Goal: Transaction & Acquisition: Purchase product/service

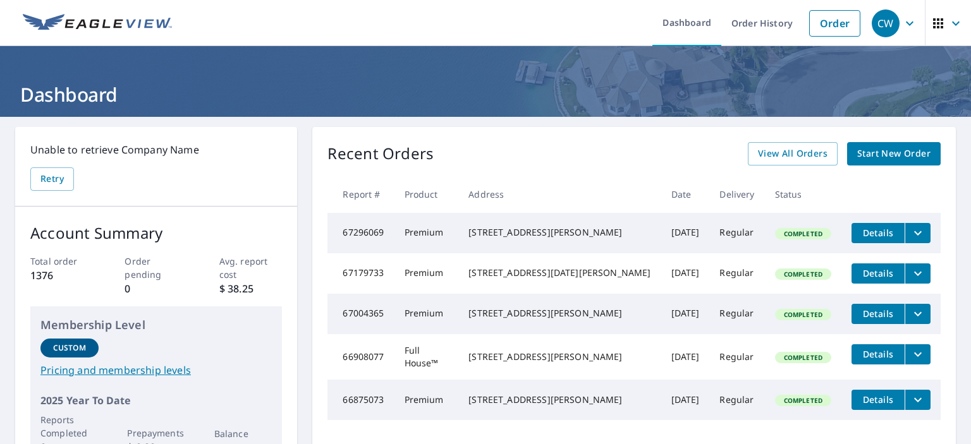
click at [884, 154] on span "Start New Order" at bounding box center [893, 154] width 73 height 16
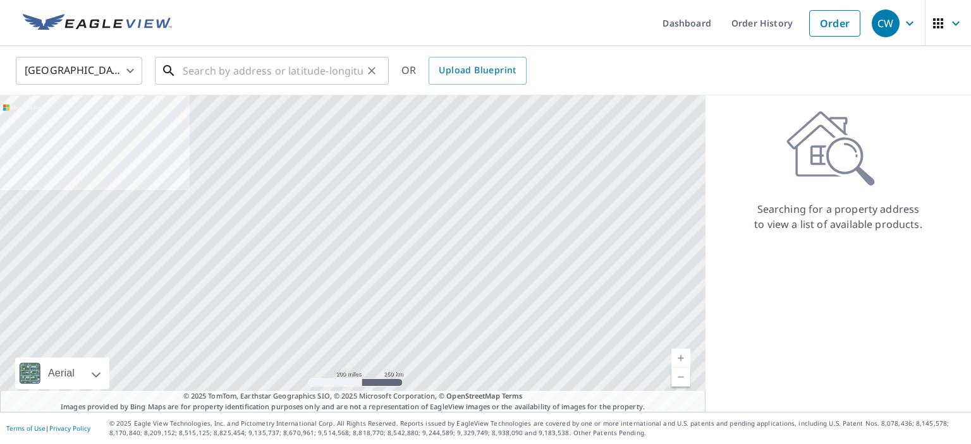
click at [232, 64] on input "text" at bounding box center [273, 70] width 180 height 35
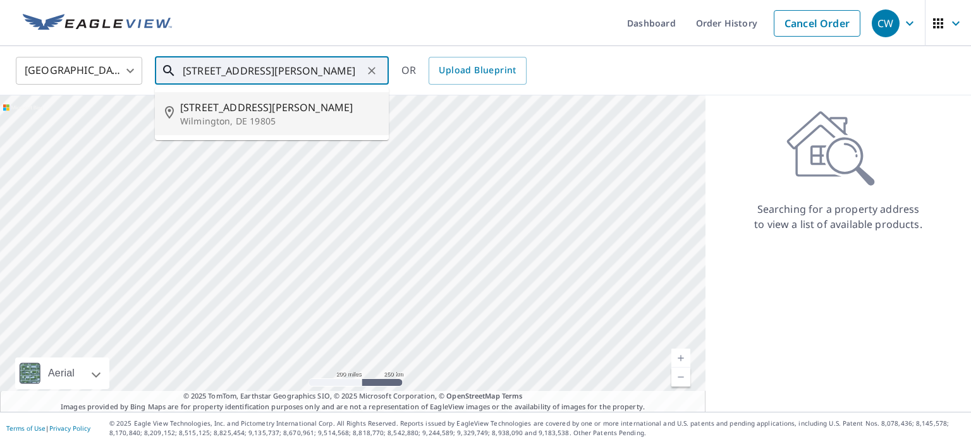
click at [212, 116] on p "Wilmington, DE 19805" at bounding box center [279, 121] width 199 height 13
type input "[STREET_ADDRESS][PERSON_NAME]"
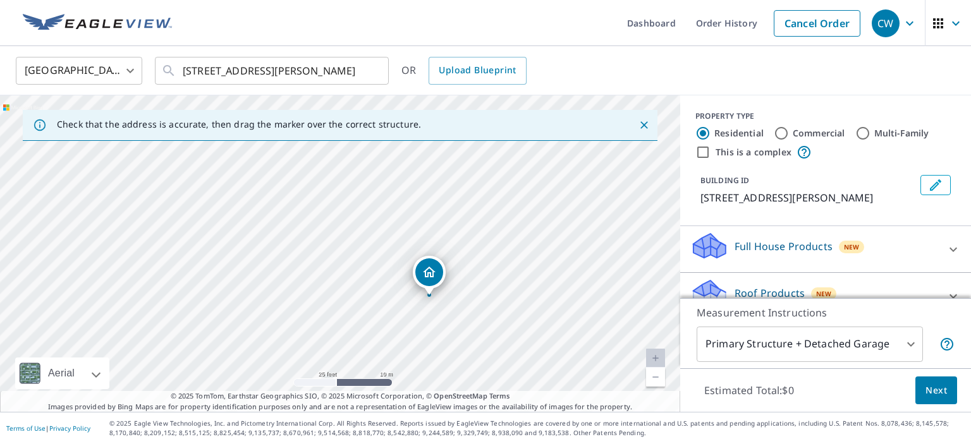
drag, startPoint x: 293, startPoint y: 239, endPoint x: 358, endPoint y: 264, distance: 70.4
click at [358, 264] on div "[STREET_ADDRESS][PERSON_NAME]" at bounding box center [340, 253] width 680 height 317
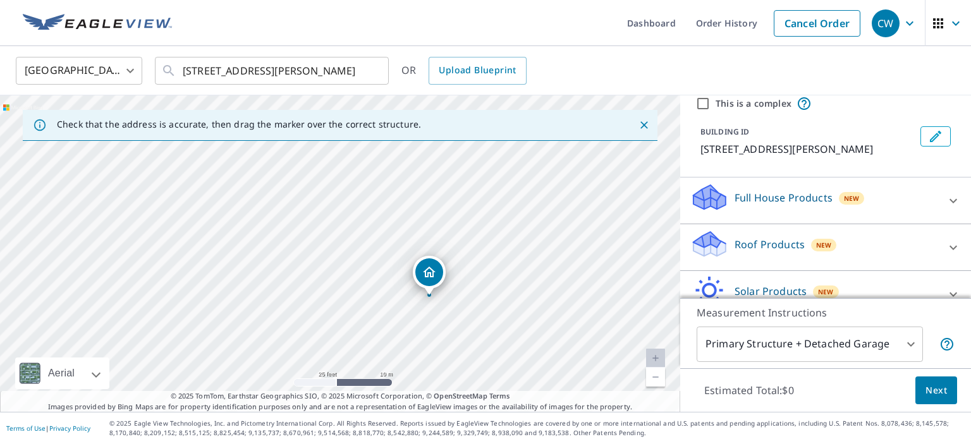
scroll to position [82, 0]
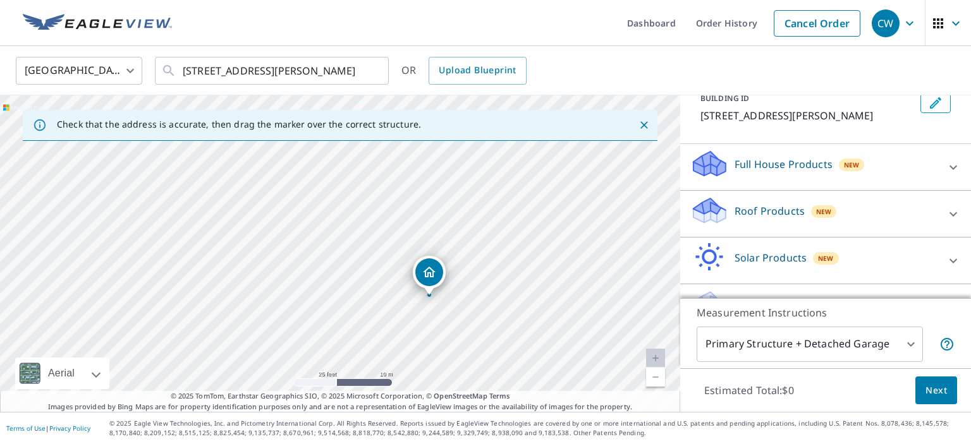
click at [712, 204] on icon at bounding box center [710, 207] width 32 height 16
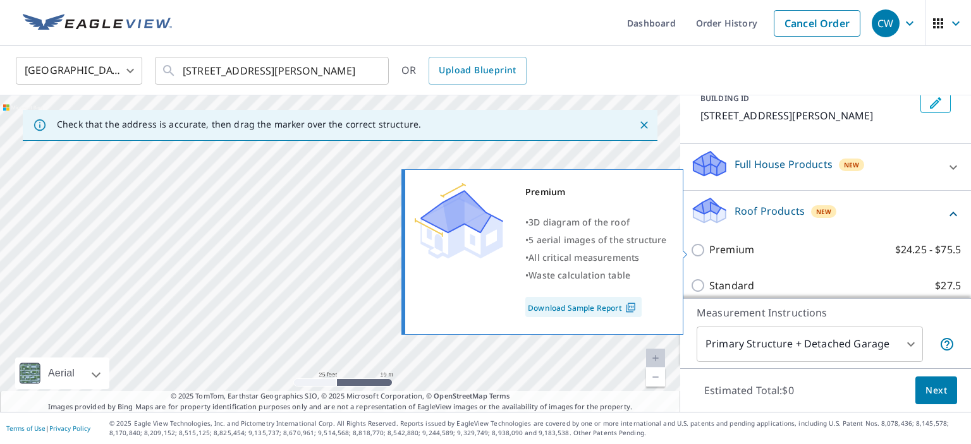
click at [698, 249] on input "Premium $24.25 - $75.5" at bounding box center [699, 250] width 19 height 15
checkbox input "true"
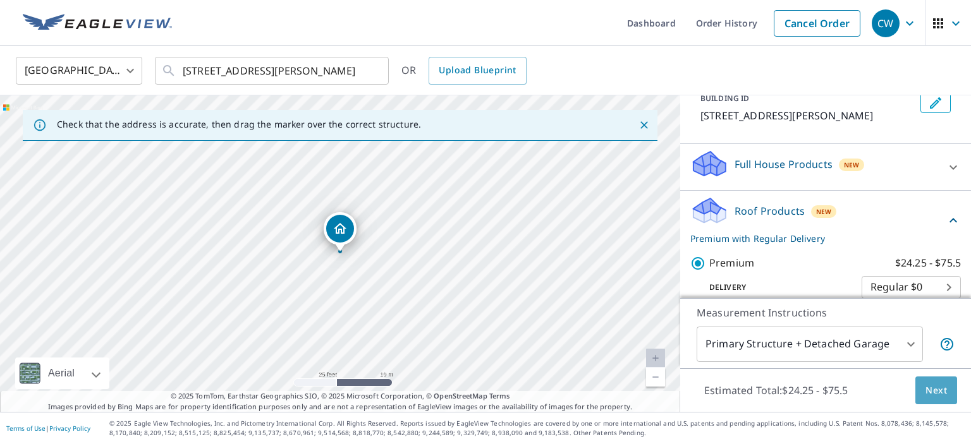
click at [925, 388] on button "Next" at bounding box center [936, 391] width 42 height 28
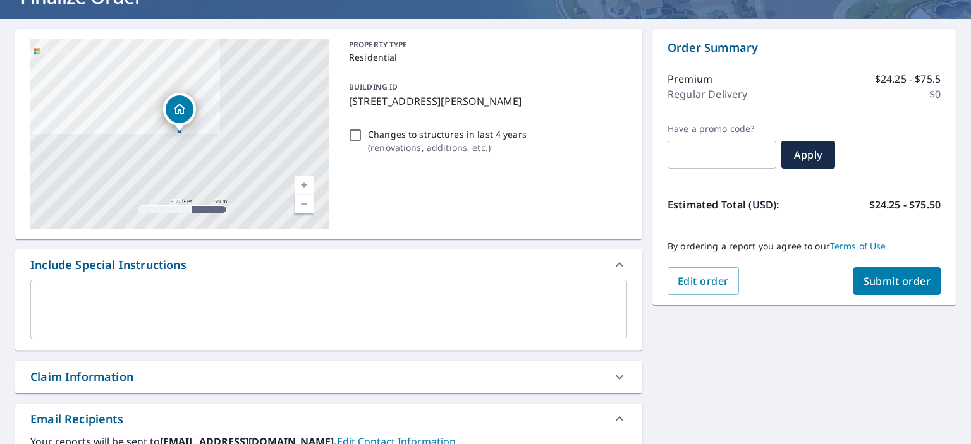
scroll to position [246, 0]
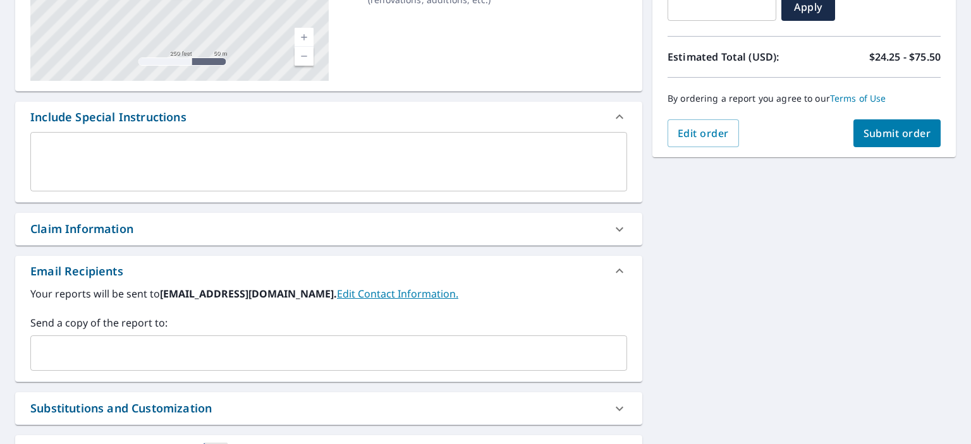
drag, startPoint x: 89, startPoint y: 359, endPoint x: 80, endPoint y: 366, distance: 11.3
click at [89, 360] on input "text" at bounding box center [319, 353] width 566 height 24
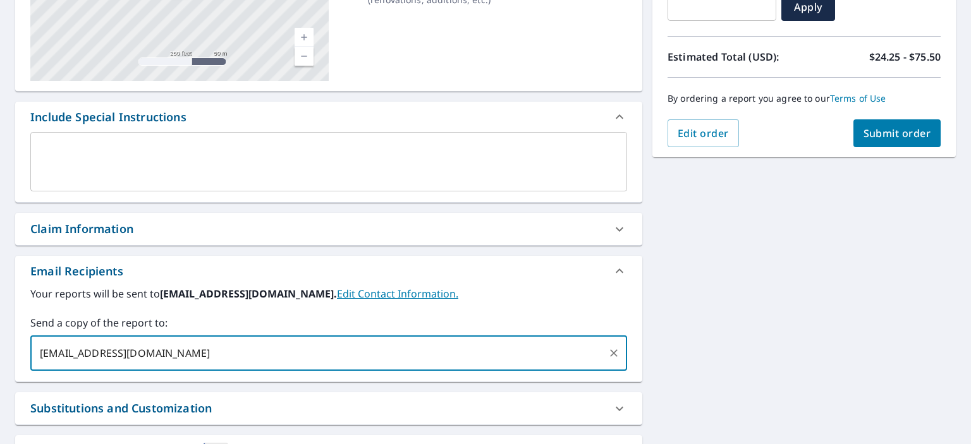
type input "[EMAIL_ADDRESS][DOMAIN_NAME]"
click at [894, 137] on span "Submit order" at bounding box center [898, 133] width 68 height 14
checkbox input "true"
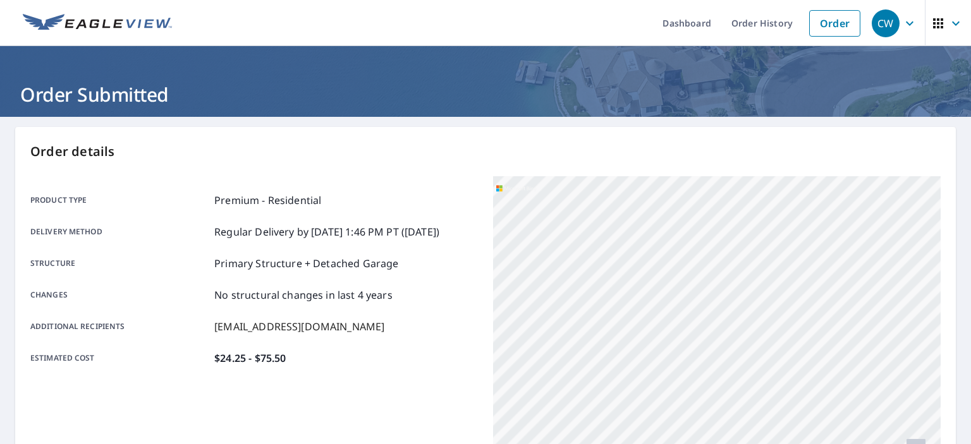
click at [957, 21] on icon "button" at bounding box center [955, 23] width 15 height 15
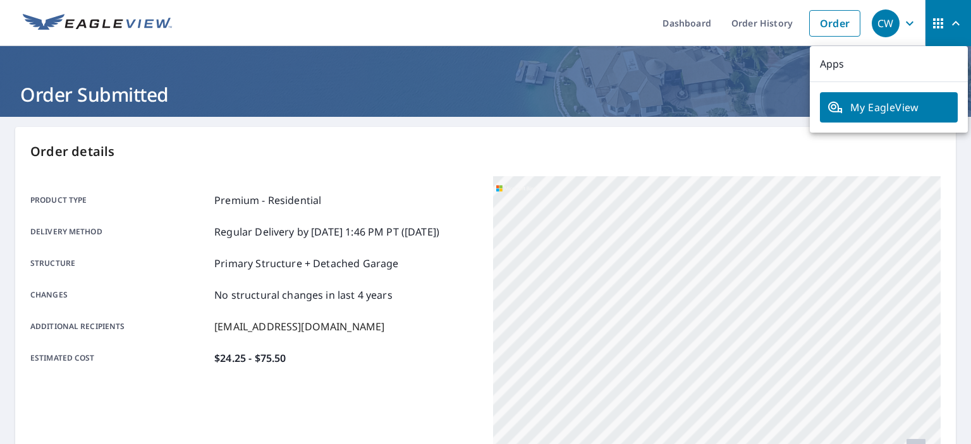
click at [911, 30] on icon "button" at bounding box center [909, 23] width 15 height 15
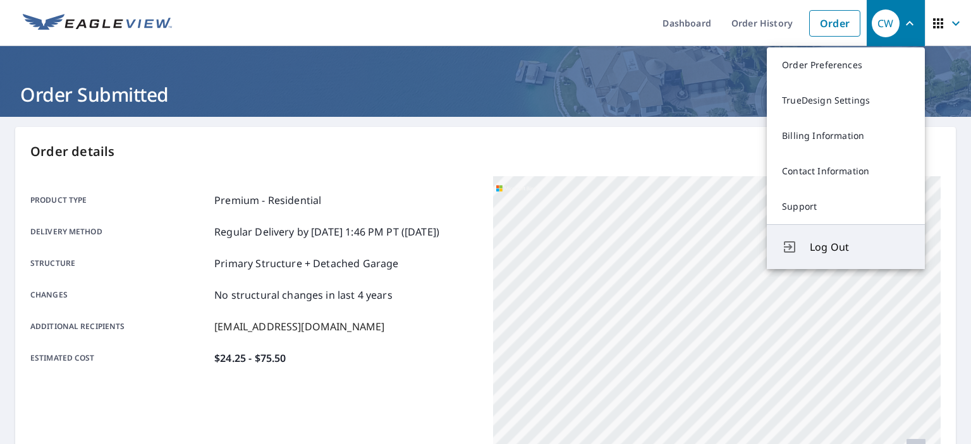
click at [823, 253] on span "Log Out" at bounding box center [860, 247] width 100 height 15
